Goal: Task Accomplishment & Management: Manage account settings

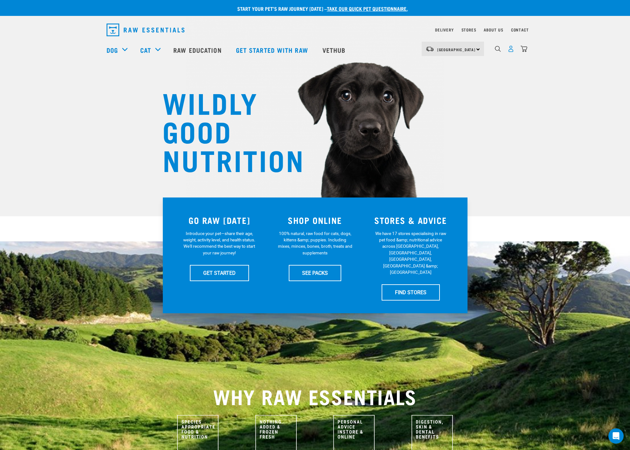
click at [512, 50] on img "dropdown navigation" at bounding box center [510, 48] width 7 height 7
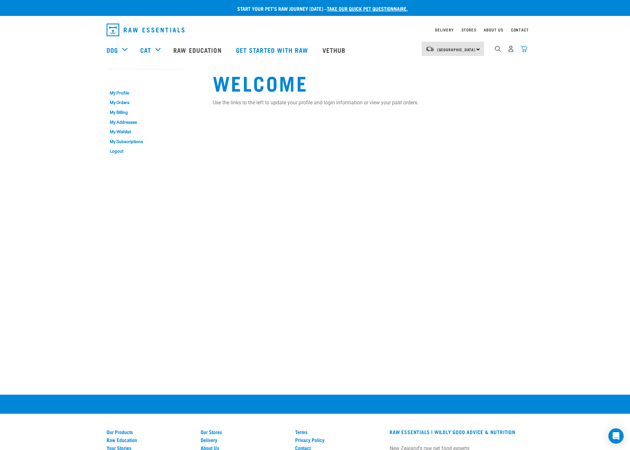
click at [526, 51] on img "dropdown navigation" at bounding box center [523, 48] width 7 height 7
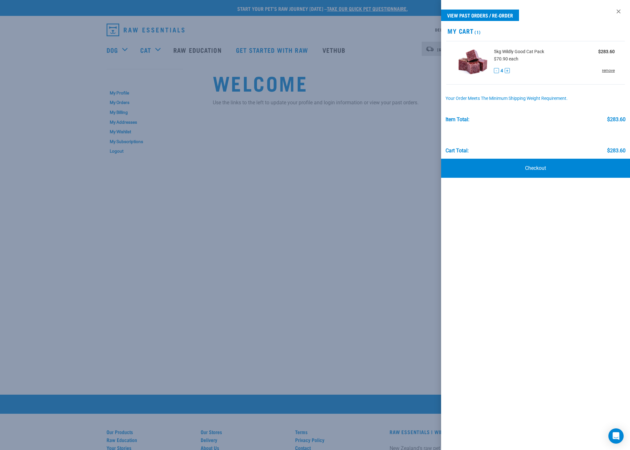
click at [609, 72] on link "remove" at bounding box center [608, 71] width 13 height 6
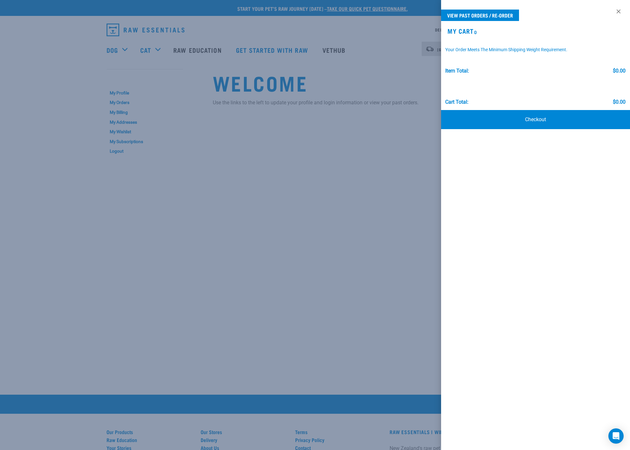
click at [167, 129] on div at bounding box center [315, 225] width 630 height 450
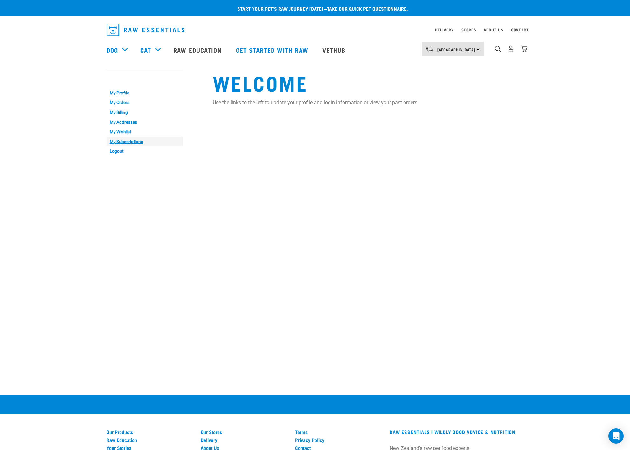
click at [120, 141] on link "My Subscriptions" at bounding box center [144, 142] width 76 height 10
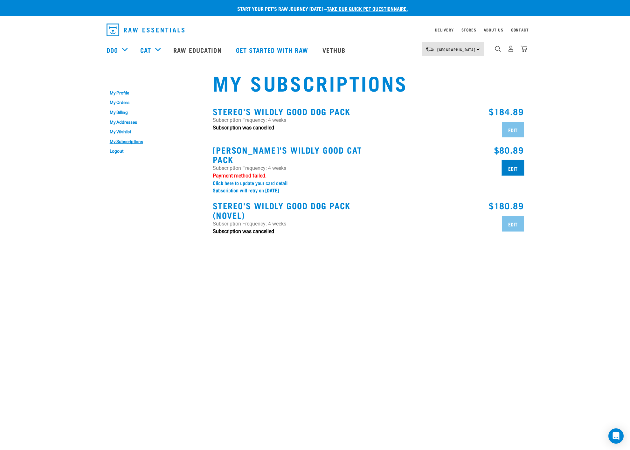
click at [513, 168] on input "Edit" at bounding box center [512, 167] width 22 height 15
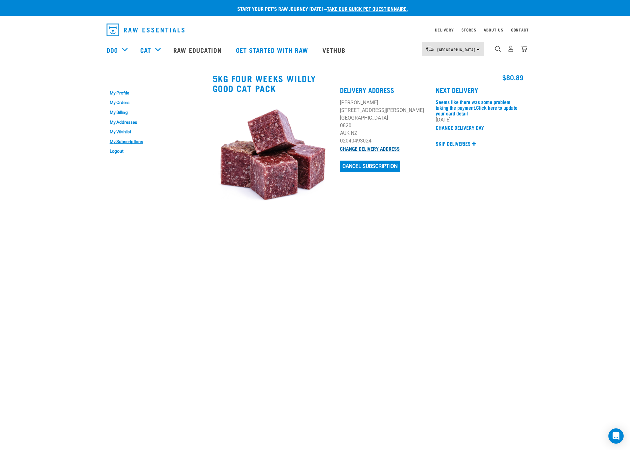
click at [371, 147] on link "Change Delivery Address" at bounding box center [370, 148] width 60 height 3
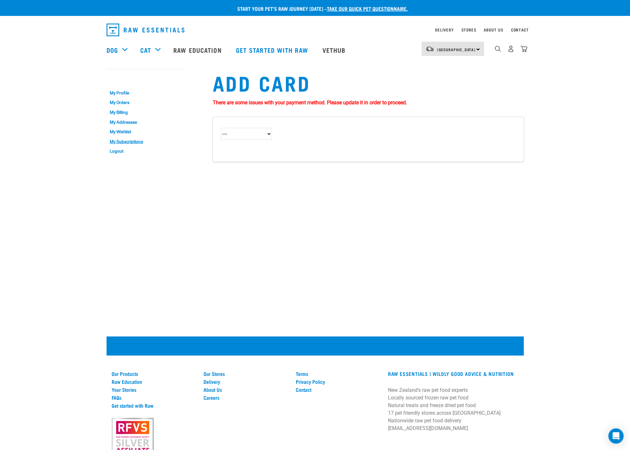
click at [260, 133] on select "--- Credit Card (Stripe)" at bounding box center [246, 134] width 51 height 12
click at [525, 50] on img "dropdown navigation" at bounding box center [523, 48] width 7 height 7
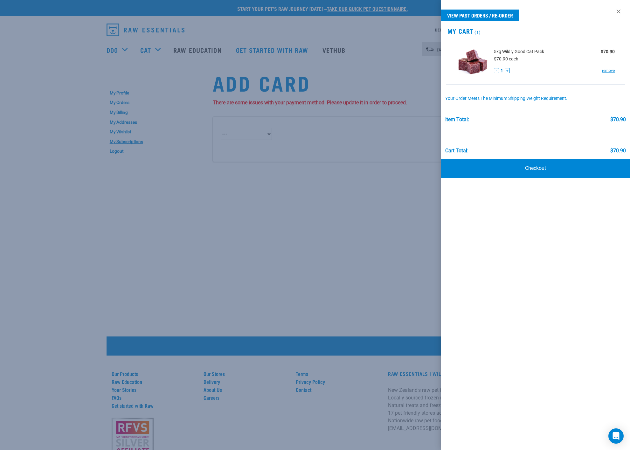
click at [125, 140] on div at bounding box center [315, 225] width 630 height 450
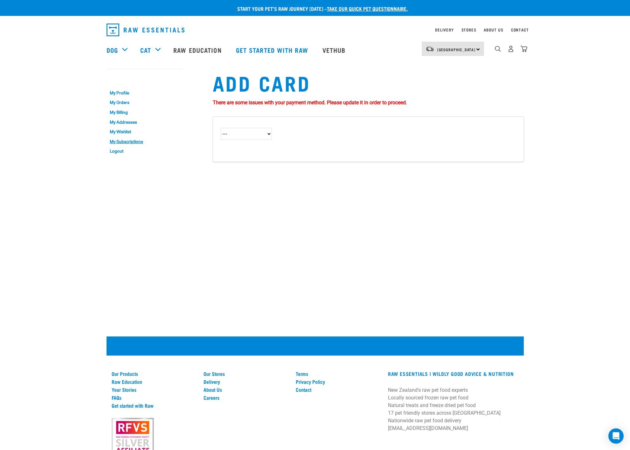
click at [125, 140] on link "My Subscriptions" at bounding box center [144, 142] width 76 height 10
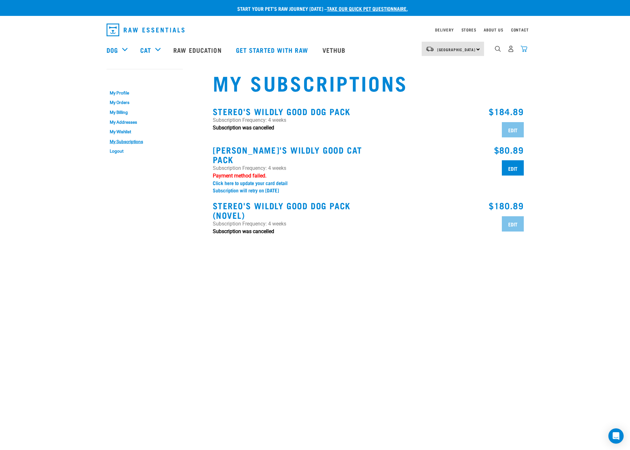
click at [523, 51] on img "dropdown navigation" at bounding box center [523, 48] width 7 height 7
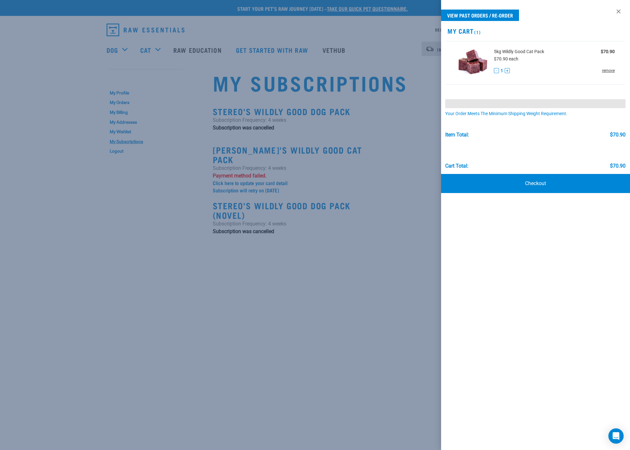
click at [606, 70] on link "remove" at bounding box center [608, 71] width 13 height 6
click at [354, 231] on div at bounding box center [315, 225] width 630 height 450
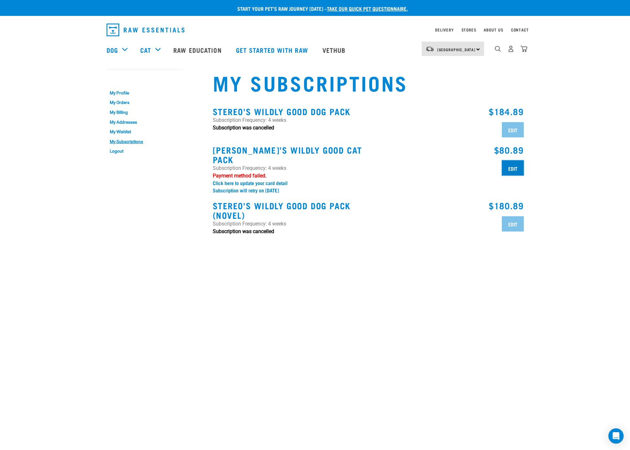
click at [512, 167] on input "Edit" at bounding box center [512, 167] width 22 height 15
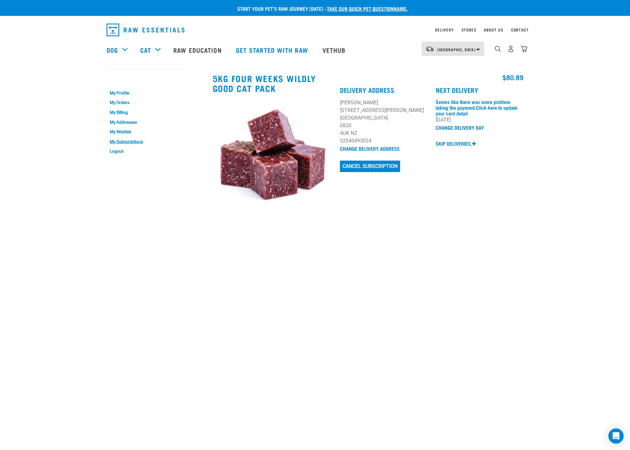
click at [454, 144] on p "Skip deliveries" at bounding box center [452, 144] width 35 height 8
click at [454, 129] on link "Change Delivery Day" at bounding box center [459, 127] width 48 height 3
